Goal: Find specific page/section: Find specific page/section

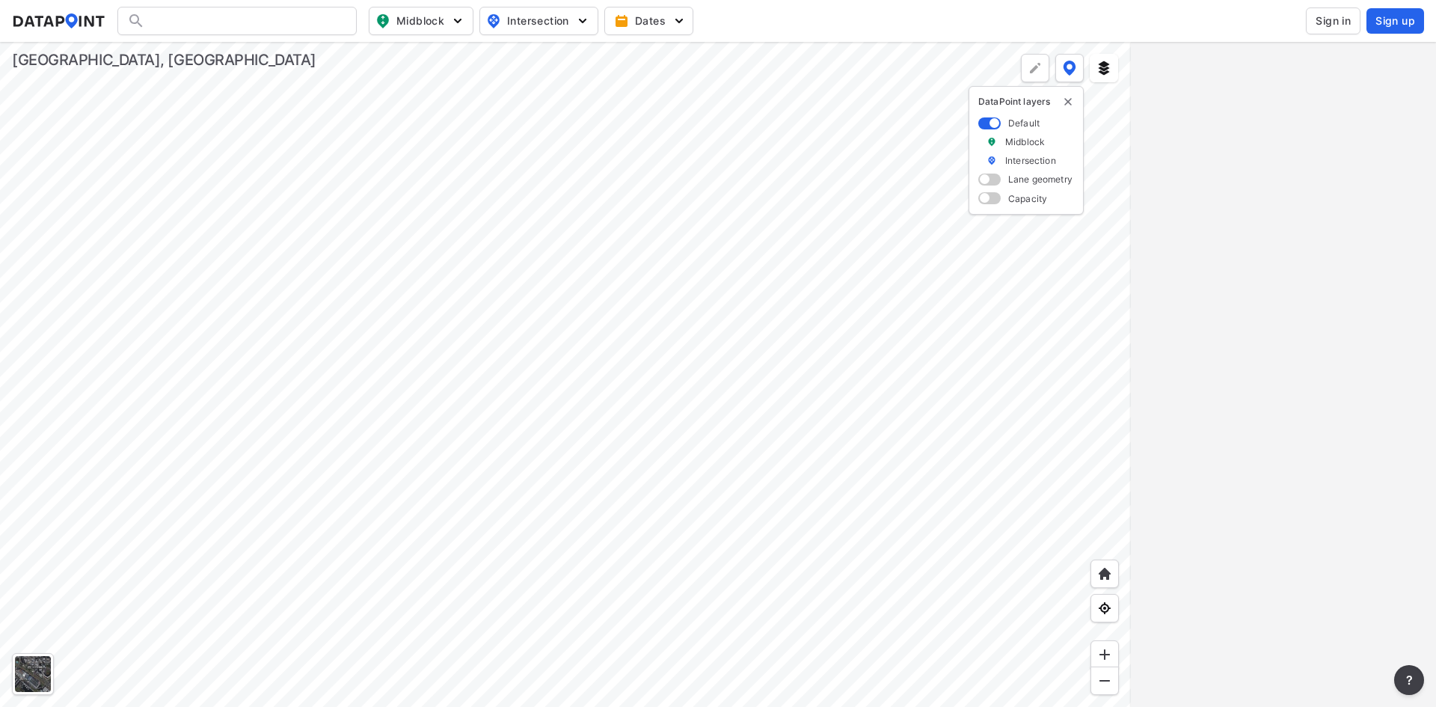
click at [1337, 28] on button "Sign in" at bounding box center [1333, 20] width 55 height 27
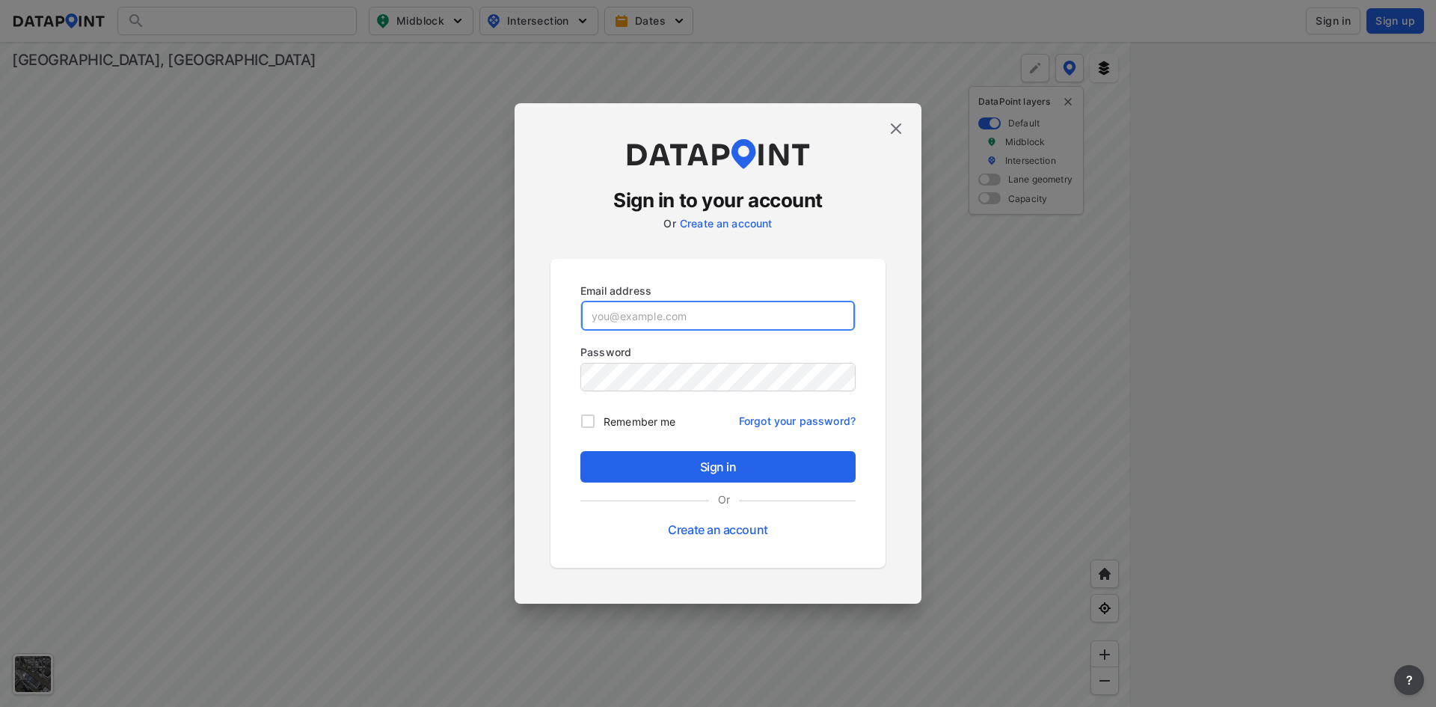
type input "[EMAIL_ADDRESS][DOMAIN_NAME]"
click at [651, 354] on p "Password" at bounding box center [717, 352] width 275 height 16
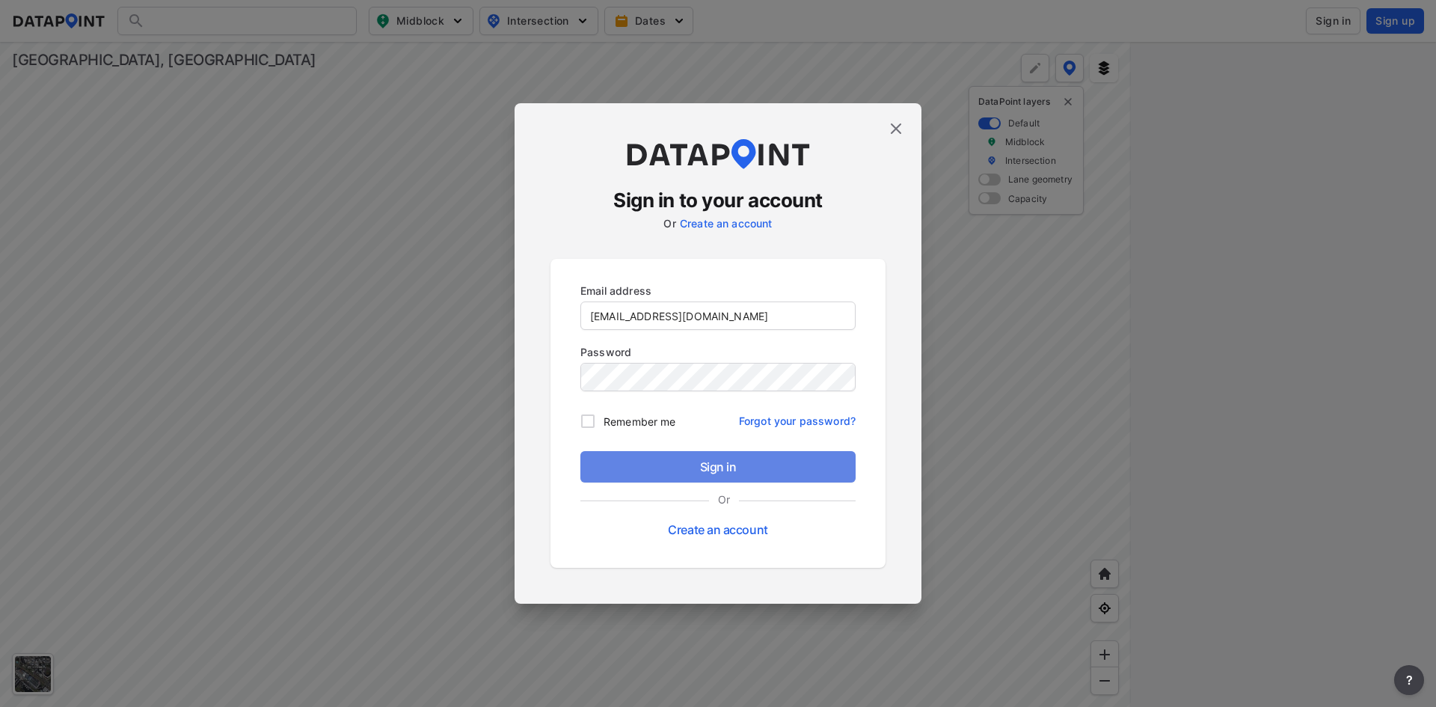
click at [709, 472] on span "Sign in" at bounding box center [717, 467] width 251 height 18
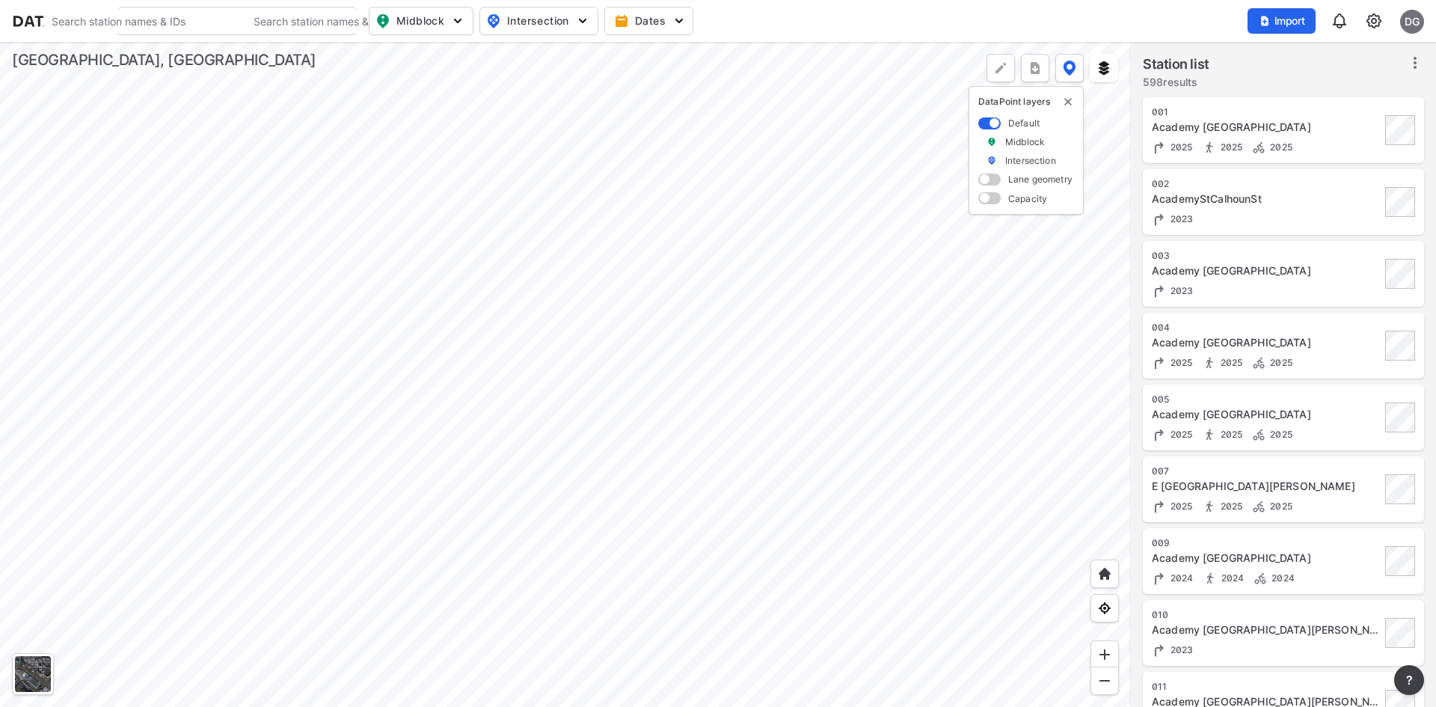
click at [340, 344] on div at bounding box center [565, 374] width 1131 height 665
click at [791, 462] on div at bounding box center [565, 374] width 1131 height 665
click at [767, 426] on div at bounding box center [565, 374] width 1131 height 665
click at [537, 256] on div at bounding box center [565, 374] width 1131 height 665
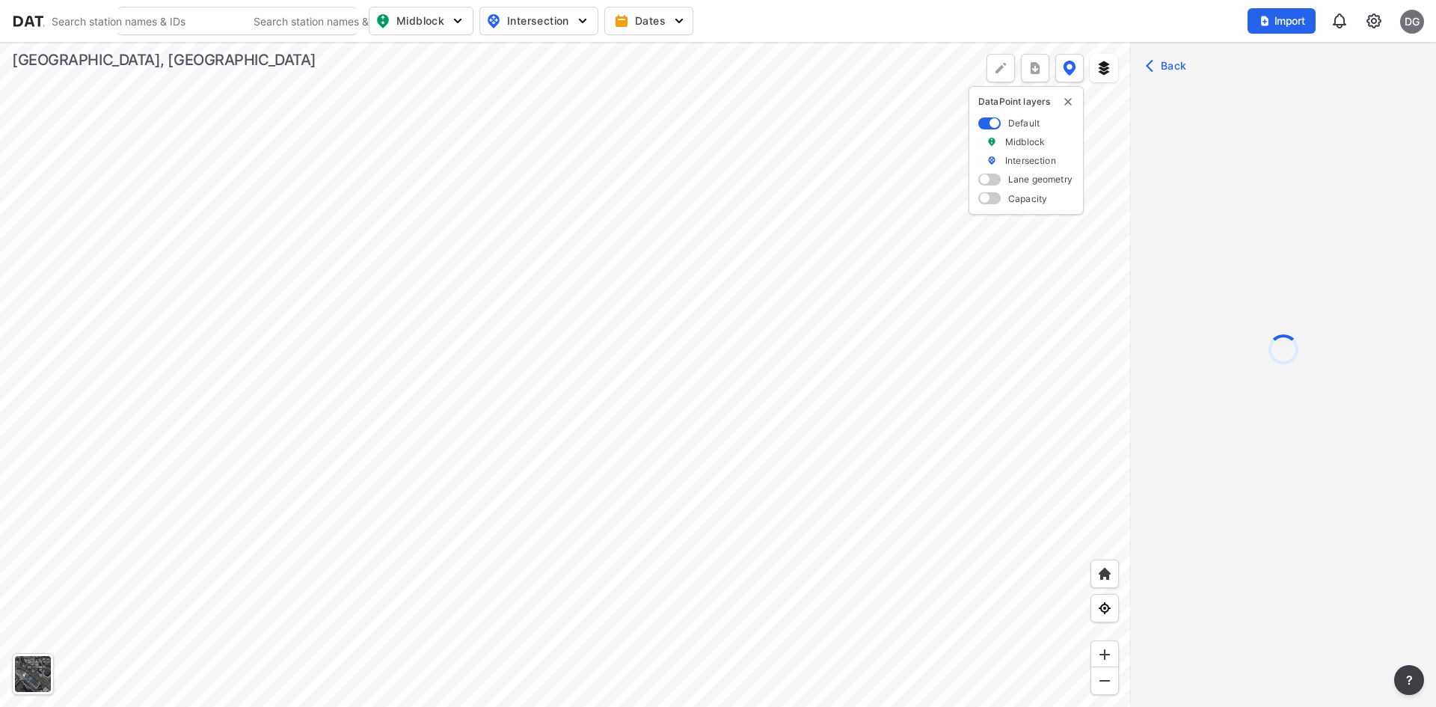
click at [538, 261] on div at bounding box center [565, 374] width 1131 height 665
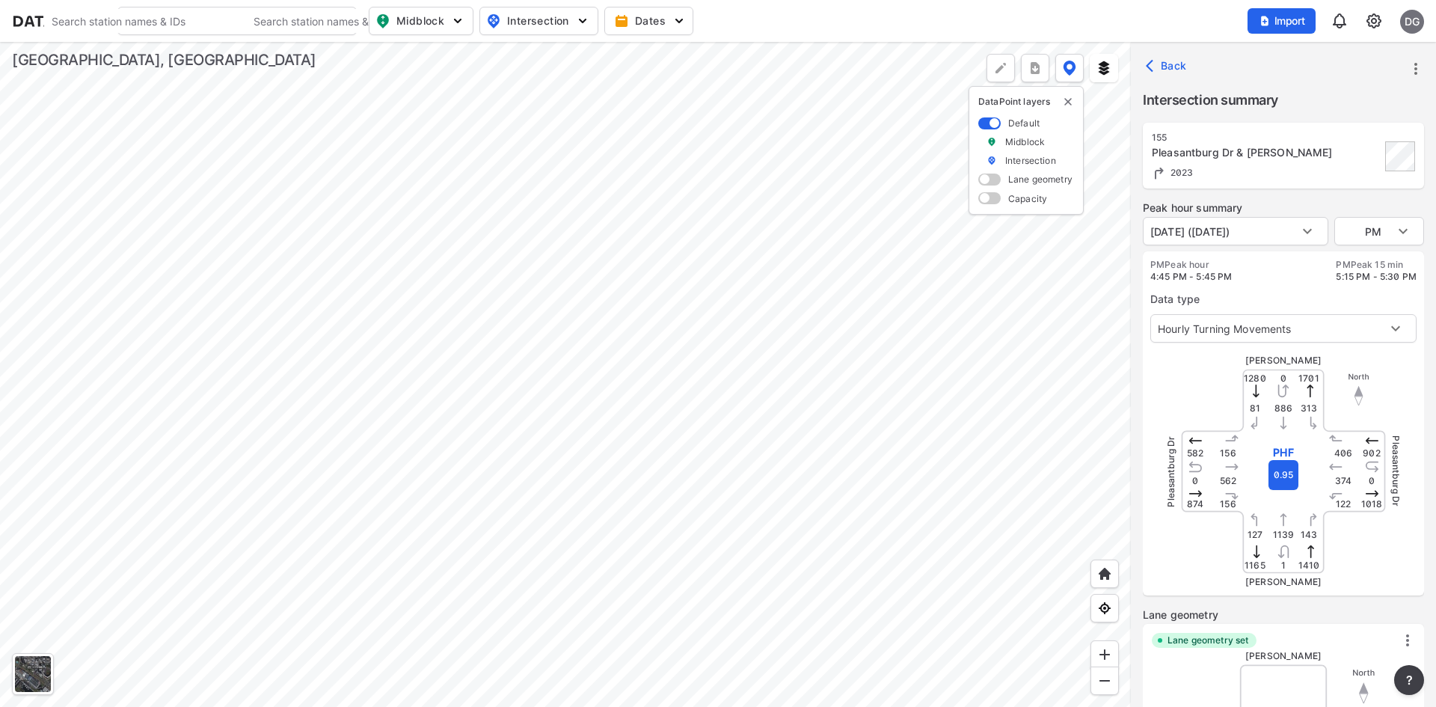
type input "3293"
click at [1257, 230] on body "Search Please enter a search term. Search Please enter a search term. Midblock …" at bounding box center [718, 353] width 1436 height 707
click at [1309, 227] on div at bounding box center [718, 353] width 1436 height 707
click at [1375, 239] on body "Search Please enter a search term. Search Please enter a search term. Midblock …" at bounding box center [718, 353] width 1436 height 707
click at [1357, 181] on li "AM" at bounding box center [1379, 174] width 90 height 28
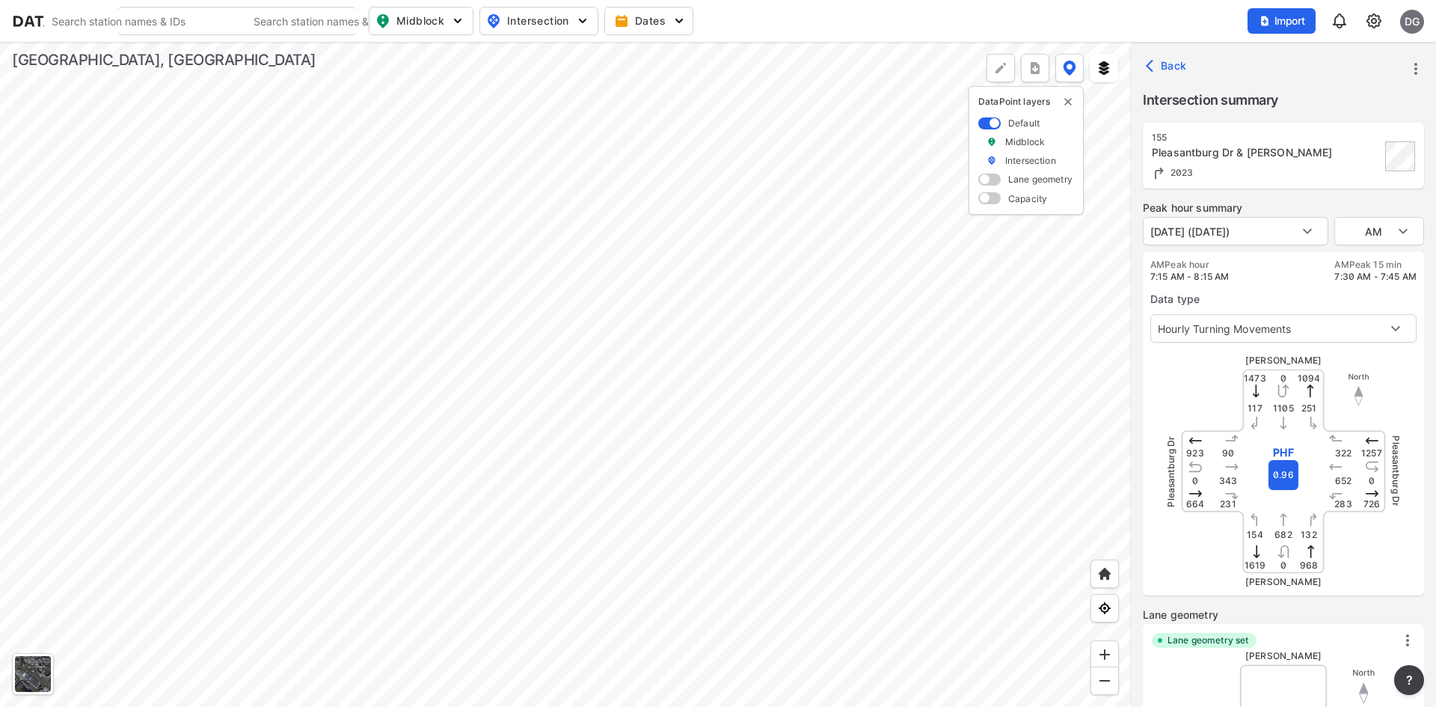
click at [1286, 283] on div "Data type Hourly Turning Movements 0" at bounding box center [1283, 313] width 266 height 60
type input "PM"
click at [633, 436] on div at bounding box center [565, 374] width 1131 height 665
click at [25, 666] on div at bounding box center [33, 674] width 36 height 36
click at [497, 369] on div at bounding box center [565, 374] width 1131 height 665
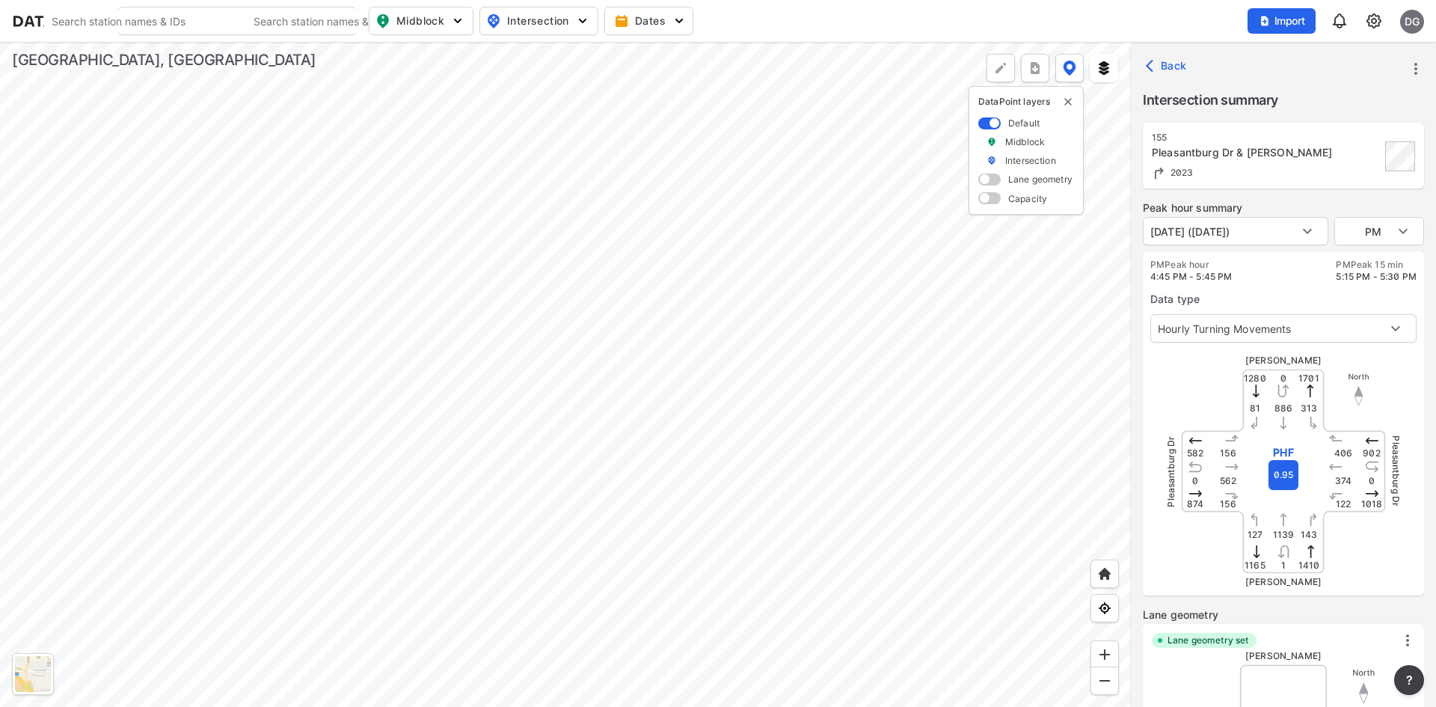
click at [820, 501] on div at bounding box center [565, 374] width 1131 height 665
